Goal: Transaction & Acquisition: Register for event/course

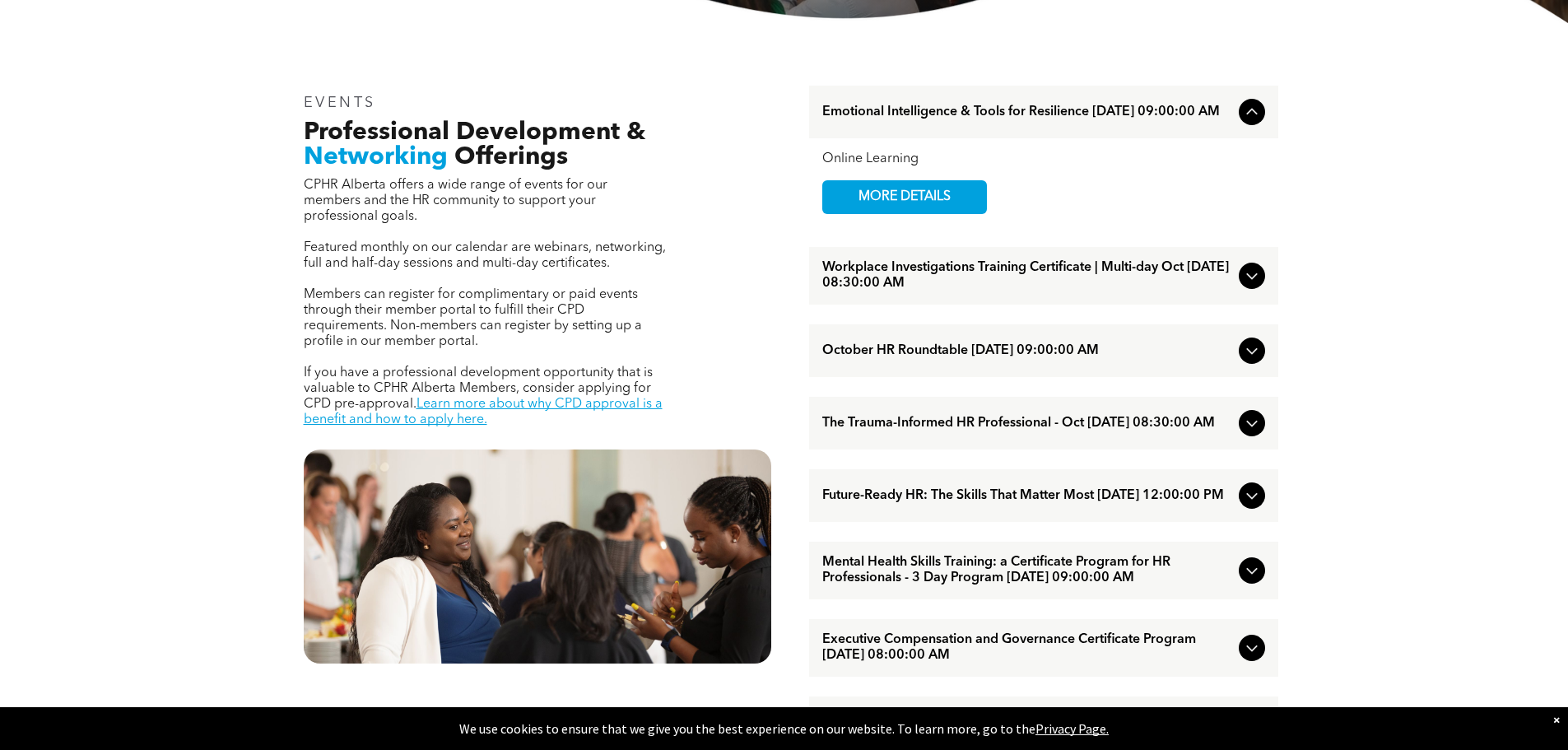
scroll to position [576, 0]
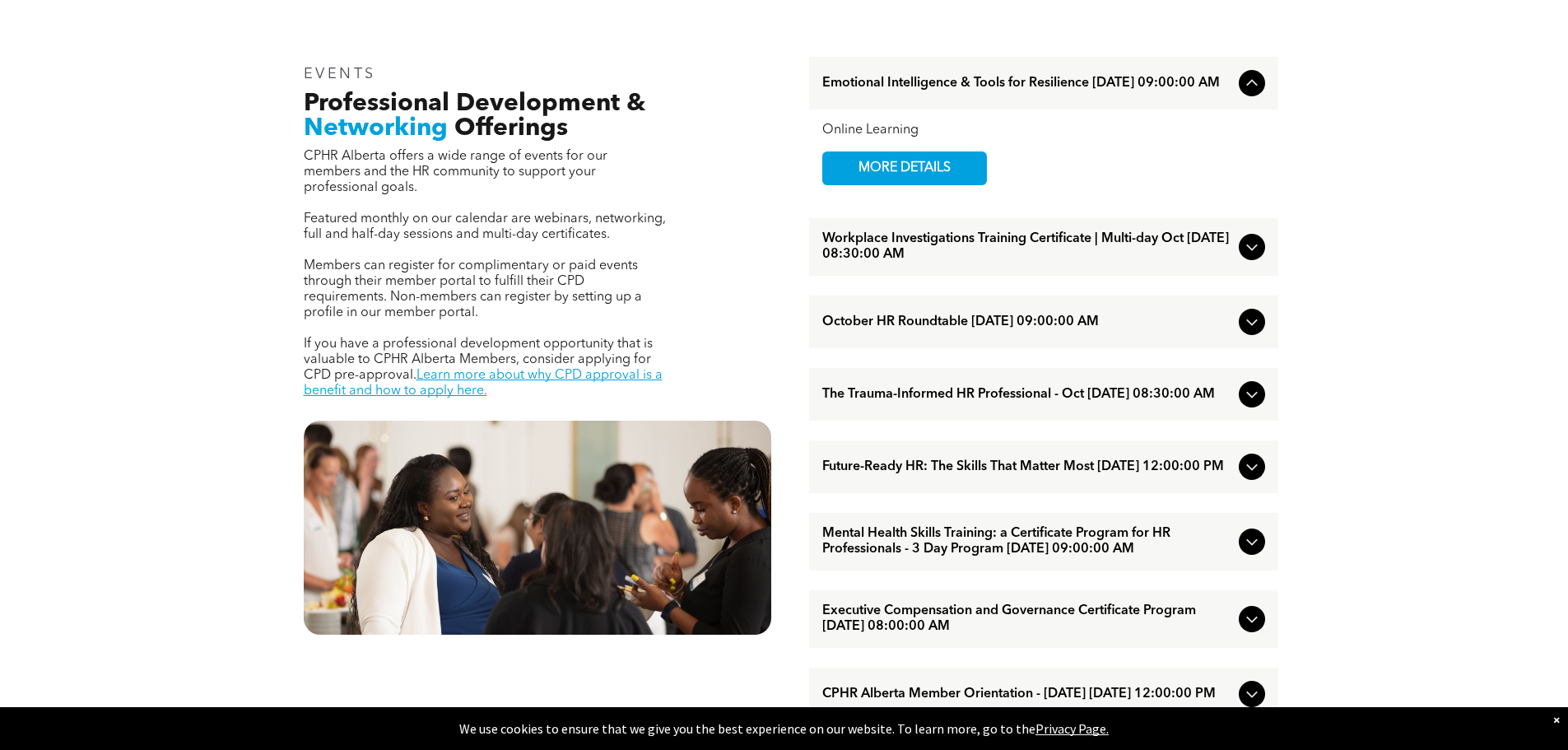
click at [1255, 401] on icon at bounding box center [1252, 394] width 20 height 20
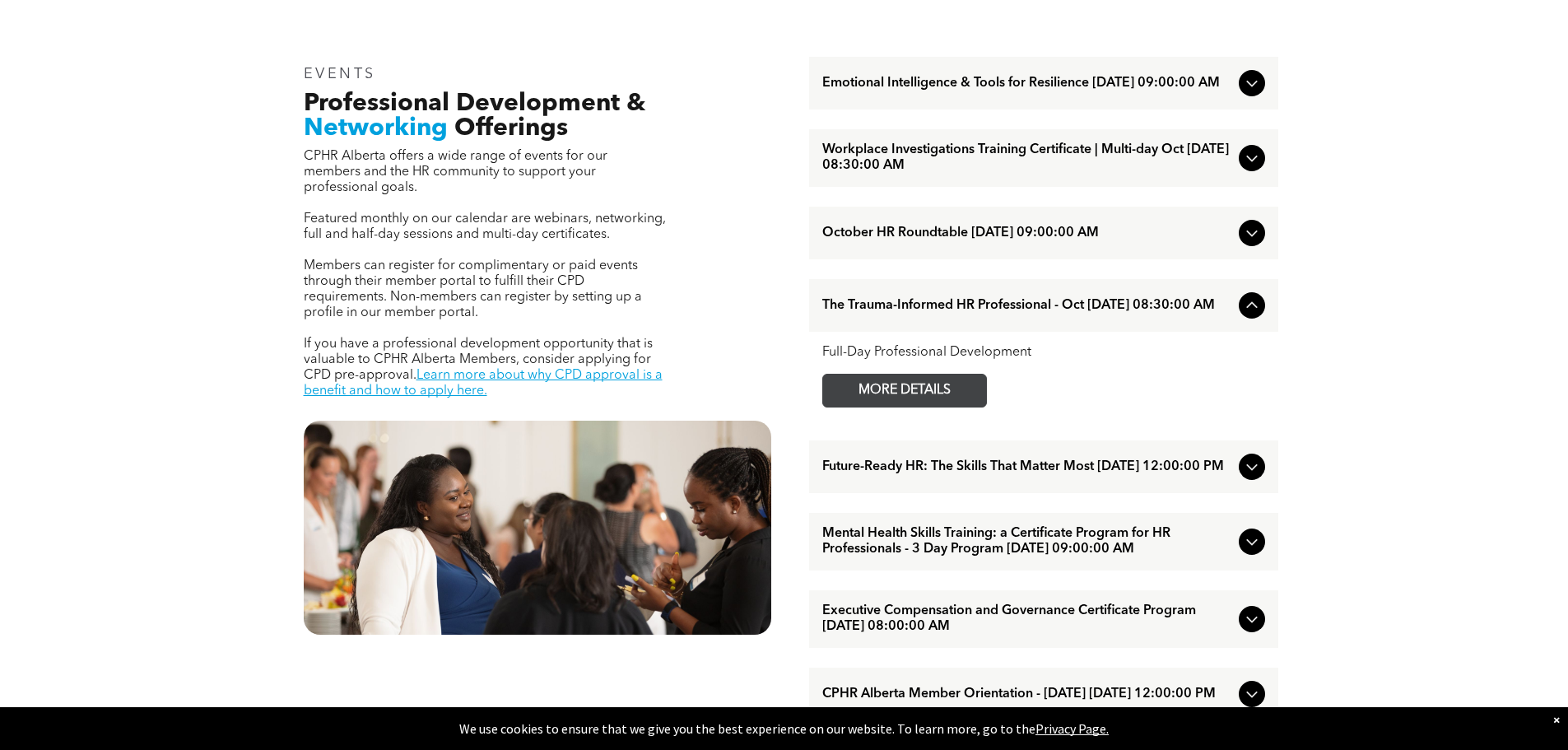
click at [949, 404] on span "MORE DETAILS" at bounding box center [904, 390] width 130 height 32
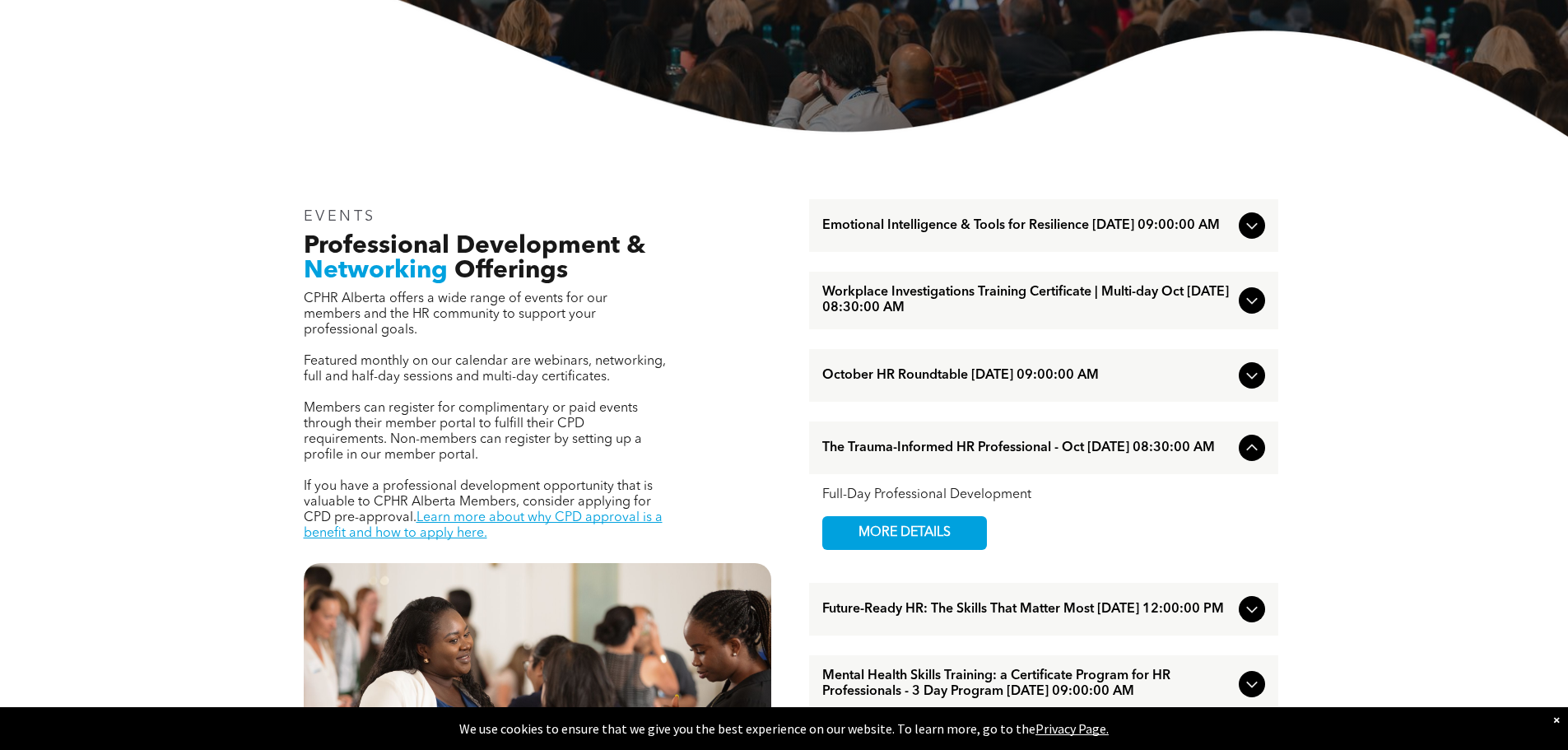
scroll to position [163, 0]
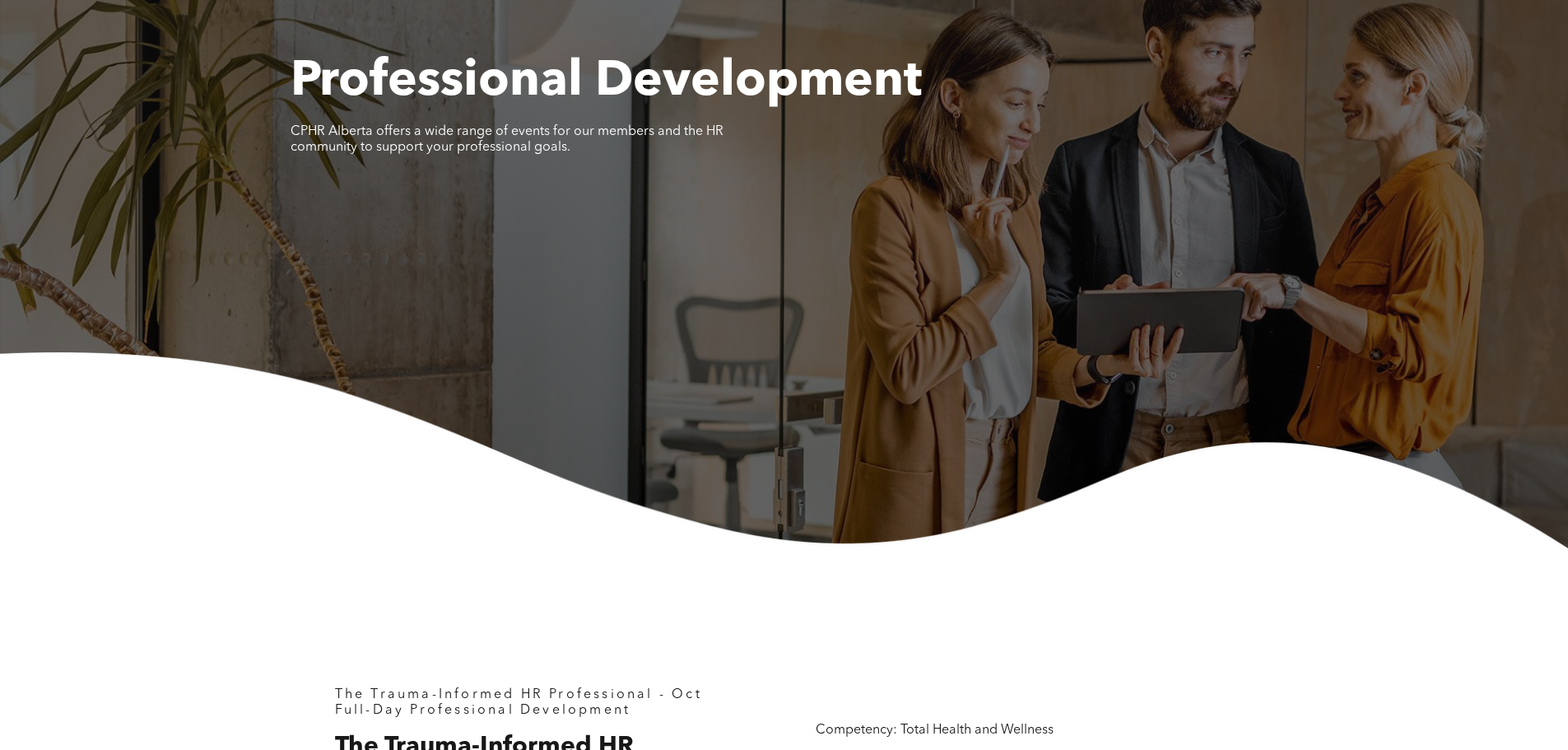
scroll to position [164, 0]
